Goal: Information Seeking & Learning: Learn about a topic

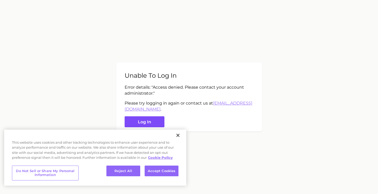
click at [143, 123] on button "Log in" at bounding box center [145, 121] width 40 height 11
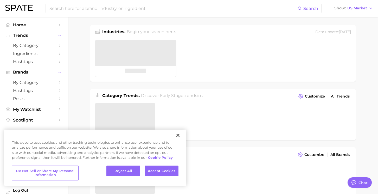
type textarea "x"
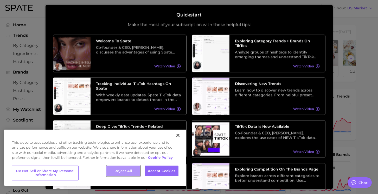
click at [119, 173] on button "Reject All" at bounding box center [124, 170] width 34 height 11
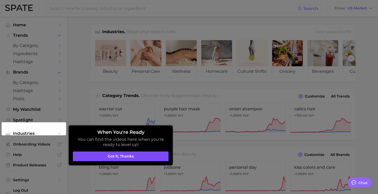
click at [130, 152] on button "Got it, thanks" at bounding box center [121, 156] width 96 height 10
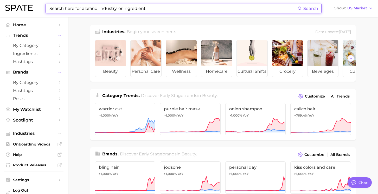
click at [61, 7] on input at bounding box center [173, 8] width 249 height 9
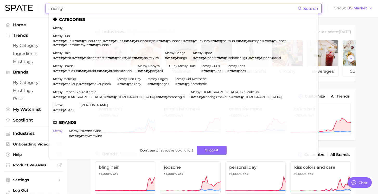
type input "messy"
click at [59, 129] on link "messy" at bounding box center [58, 131] width 10 height 4
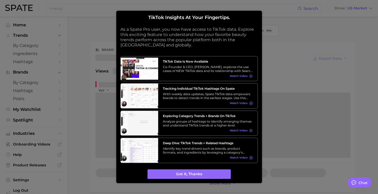
type textarea "x"
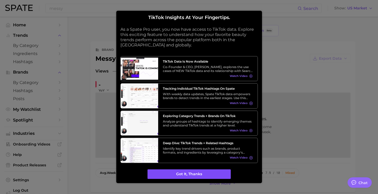
click at [198, 175] on button "Got it, thanks" at bounding box center [189, 174] width 83 height 10
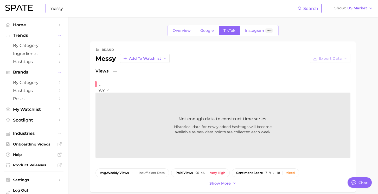
click at [80, 8] on input "messy" at bounding box center [173, 8] width 249 height 9
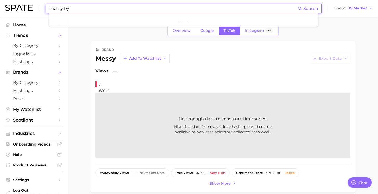
type input "messy b"
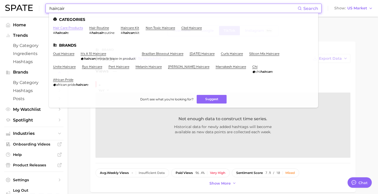
type input "haircair"
click at [77, 26] on link "hair care products" at bounding box center [68, 28] width 30 height 4
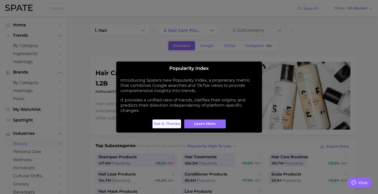
click at [171, 122] on span "Got it, thanks" at bounding box center [167, 123] width 26 height 4
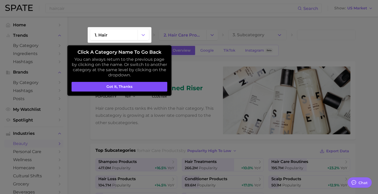
click at [135, 88] on button "Got it, thanks" at bounding box center [120, 87] width 96 height 10
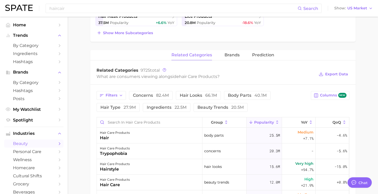
scroll to position [178, 0]
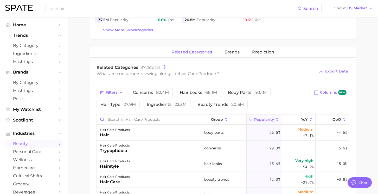
click at [47, 143] on span "beauty" at bounding box center [34, 143] width 42 height 5
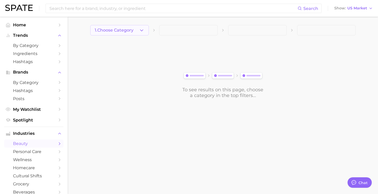
click at [141, 29] on icon "button" at bounding box center [141, 30] width 5 height 5
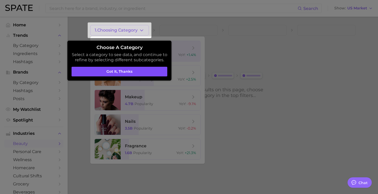
click at [147, 69] on button "Got it, thanks" at bounding box center [120, 72] width 96 height 10
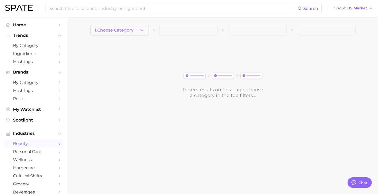
click at [135, 29] on button "1. Choose Category" at bounding box center [119, 30] width 59 height 10
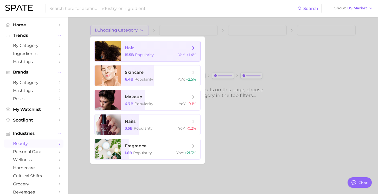
click at [156, 58] on span "hair 15.5b Popularity YoY : +1.4%" at bounding box center [161, 51] width 80 height 20
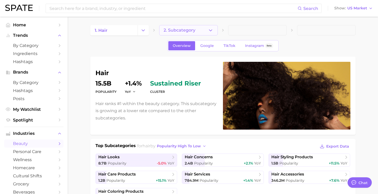
click at [195, 32] on button "2. Subcategory" at bounding box center [188, 30] width 59 height 10
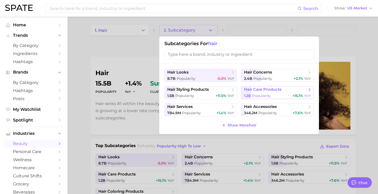
click at [280, 94] on div "1.2b Popularity +15.1% YoY" at bounding box center [277, 95] width 67 height 5
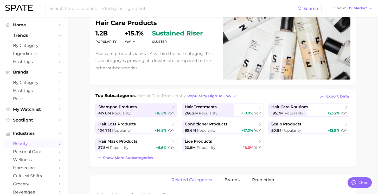
scroll to position [52, 0]
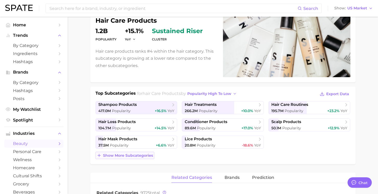
click at [140, 155] on span "Show more subcategories" at bounding box center [128, 155] width 50 height 4
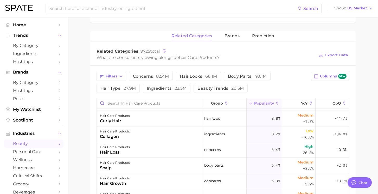
scroll to position [60, 0]
click at [215, 83] on div "Filters concerns 82.4m hair looks 66.1m body parts 40.1m hair type 27.9m ingred…" at bounding box center [203, 82] width 212 height 21
click at [209, 88] on span "beauty trends 20.5m" at bounding box center [221, 88] width 46 height 4
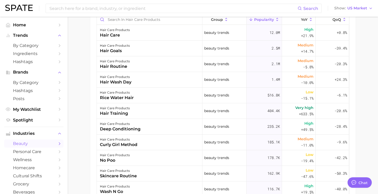
scroll to position [300, 0]
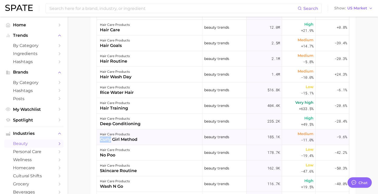
click at [133, 136] on div "curly girl method" at bounding box center [119, 139] width 38 height 6
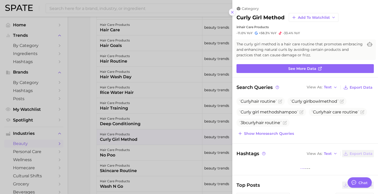
click at [232, 13] on line at bounding box center [233, 12] width 2 height 2
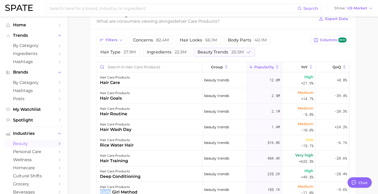
scroll to position [250, 0]
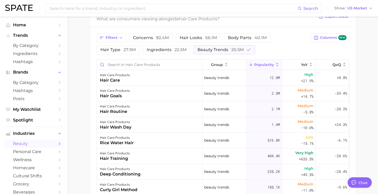
click at [366, 85] on main "1. hair 2. hair care products 3. Subcategory Overview Google TikTok Instagram B…" at bounding box center [223, 26] width 311 height 518
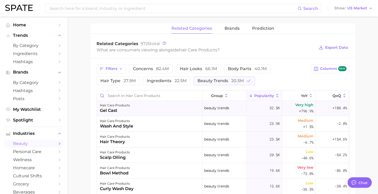
scroll to position [314, 0]
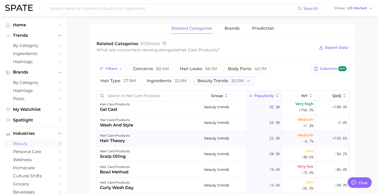
click at [116, 138] on div "hair theory" at bounding box center [115, 141] width 30 height 6
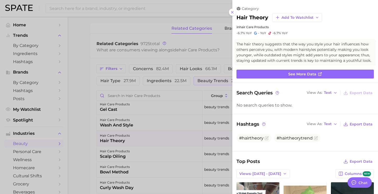
scroll to position [0, 0]
click at [232, 13] on icon at bounding box center [233, 12] width 4 height 4
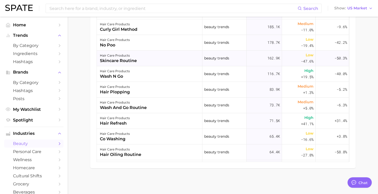
scroll to position [71, 0]
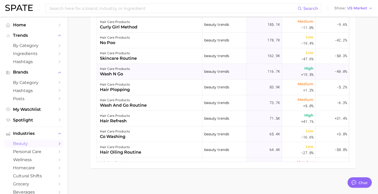
click at [114, 75] on div "wash n go" at bounding box center [115, 74] width 30 height 6
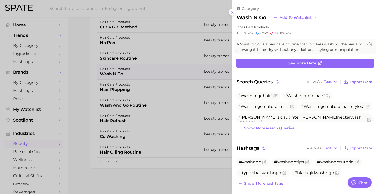
scroll to position [0, 0]
click at [169, 44] on div at bounding box center [189, 97] width 378 height 194
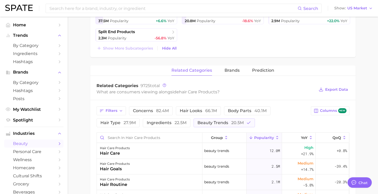
scroll to position [177, 0]
click at [117, 141] on input "Search in hair care products" at bounding box center [149, 137] width 105 height 10
type input "dry style"
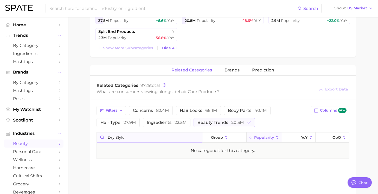
click at [197, 137] on input "dry style" at bounding box center [149, 137] width 105 height 10
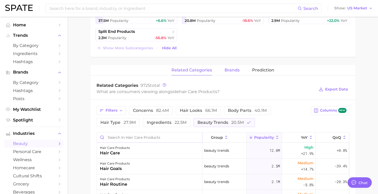
click at [236, 70] on span "brands" at bounding box center [232, 70] width 15 height 5
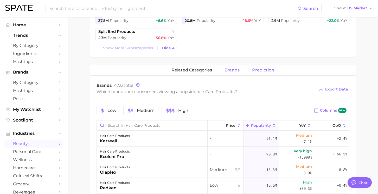
click at [269, 71] on span "Prediction" at bounding box center [263, 70] width 22 height 5
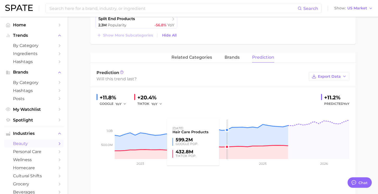
scroll to position [184, 0]
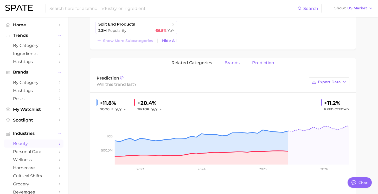
click at [230, 60] on button "brands" at bounding box center [232, 63] width 15 height 10
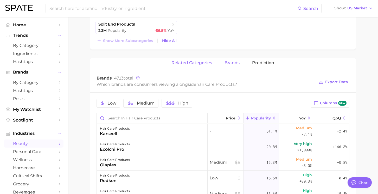
click at [201, 58] on button "related categories" at bounding box center [192, 63] width 41 height 10
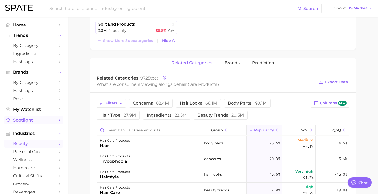
click at [55, 122] on link "Spotlight" at bounding box center [33, 120] width 59 height 8
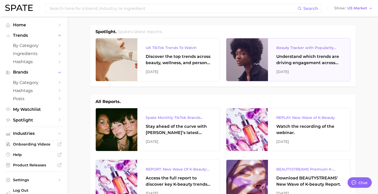
click at [284, 63] on div "Understand which trends are driving engagement across platforms in the skin, ha…" at bounding box center [310, 59] width 66 height 13
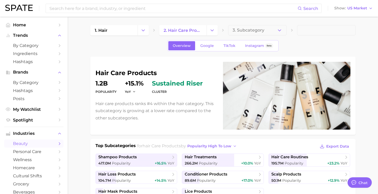
scroll to position [184, 0]
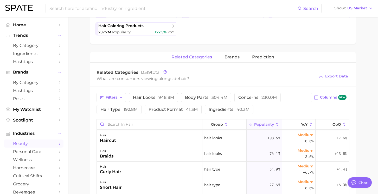
scroll to position [31, 0]
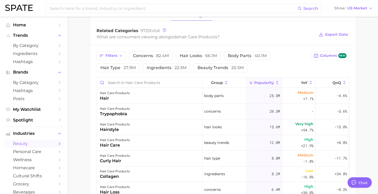
scroll to position [198, 0]
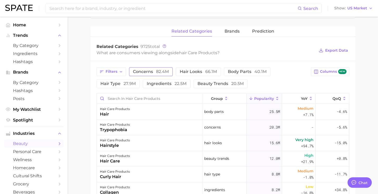
click at [161, 72] on span "82.4m" at bounding box center [162, 71] width 13 height 5
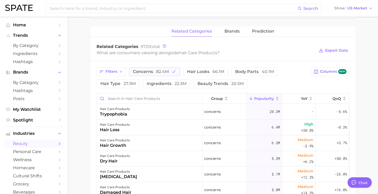
scroll to position [165, 0]
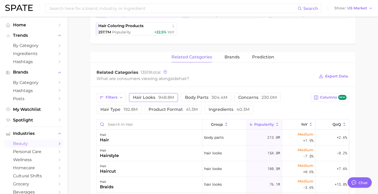
click at [165, 99] on span "948.8m" at bounding box center [167, 97] width 16 height 5
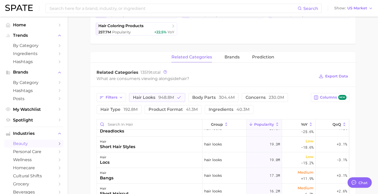
scroll to position [55, 0]
click at [119, 109] on span "hair type 192.8m" at bounding box center [119, 109] width 37 height 4
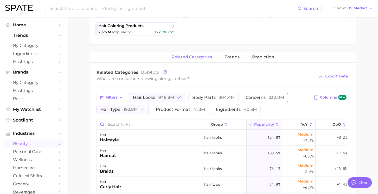
click at [256, 99] on span "concerns 230.0m" at bounding box center [265, 97] width 39 height 4
click at [58, 145] on icon "Sidebar" at bounding box center [59, 143] width 5 height 5
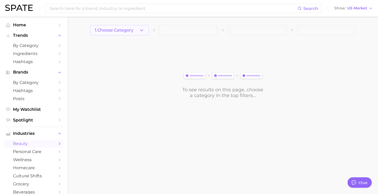
click at [137, 31] on button "1. Choose Category" at bounding box center [119, 30] width 59 height 10
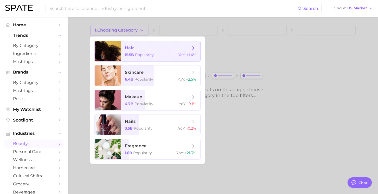
click at [136, 52] on span "hair 15.5b Popularity YoY : +1.4%" at bounding box center [161, 51] width 80 height 20
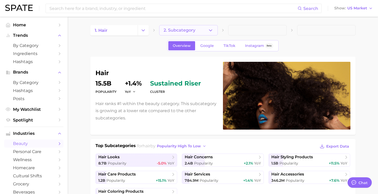
click at [174, 30] on span "2. Subcategory" at bounding box center [180, 30] width 32 height 5
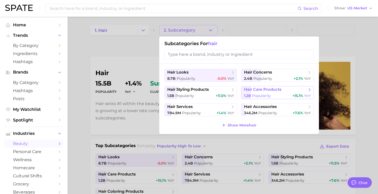
click at [256, 92] on button "hair care products 1.2b Popularity +15.1% YoY" at bounding box center [277, 92] width 73 height 13
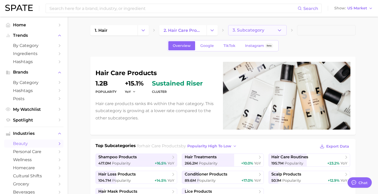
click at [243, 31] on span "3. Subcategory" at bounding box center [249, 30] width 32 height 5
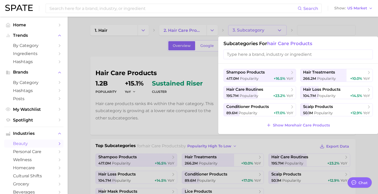
click at [140, 51] on div at bounding box center [189, 97] width 378 height 194
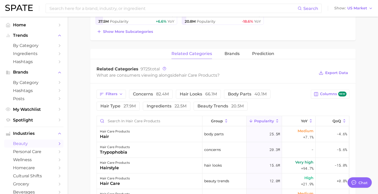
scroll to position [177, 0]
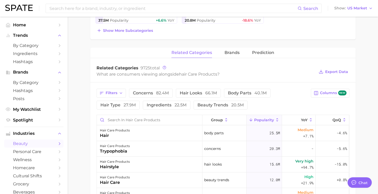
click at [134, 75] on div "What are consumers viewing alongside hair care products ?" at bounding box center [206, 74] width 219 height 7
click at [133, 120] on input "Search in hair care products" at bounding box center [149, 120] width 105 height 10
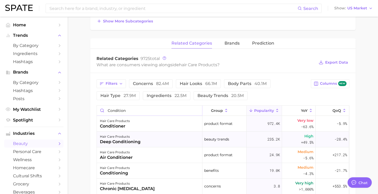
scroll to position [187, 0]
type input "condition"
